Goal: Navigation & Orientation: Find specific page/section

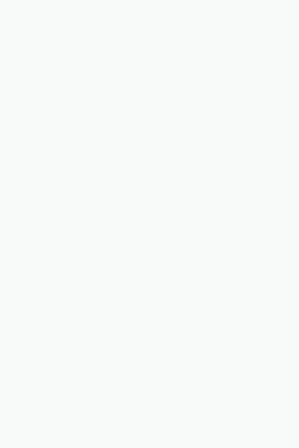
click at [149, 223] on body "Sorry, this feature is not available in the demo OK" at bounding box center [149, 224] width 299 height 448
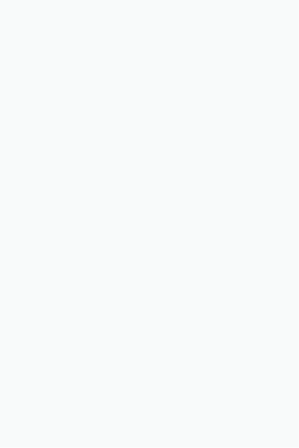
click at [149, 223] on body "Sorry, this feature is not available in the demo OK" at bounding box center [149, 224] width 299 height 448
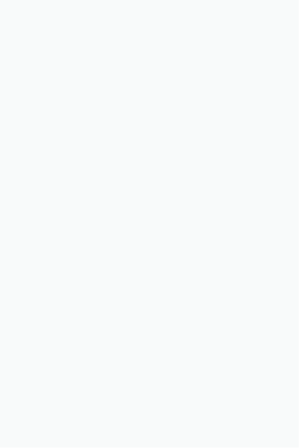
click at [149, 223] on body "Sorry, this feature is not available in the demo OK" at bounding box center [149, 224] width 299 height 448
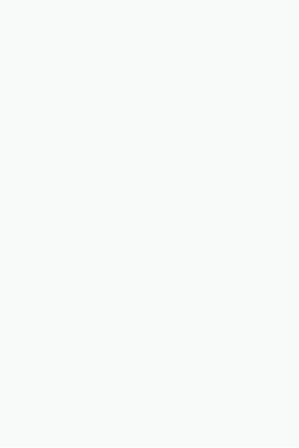
click at [149, 223] on body "Sorry, this feature is not available in the demo OK" at bounding box center [149, 224] width 299 height 448
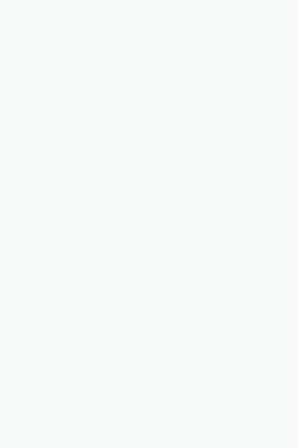
click at [149, 223] on body "Sorry, this feature is not available in the demo OK" at bounding box center [149, 224] width 299 height 448
